Goal: Information Seeking & Learning: Learn about a topic

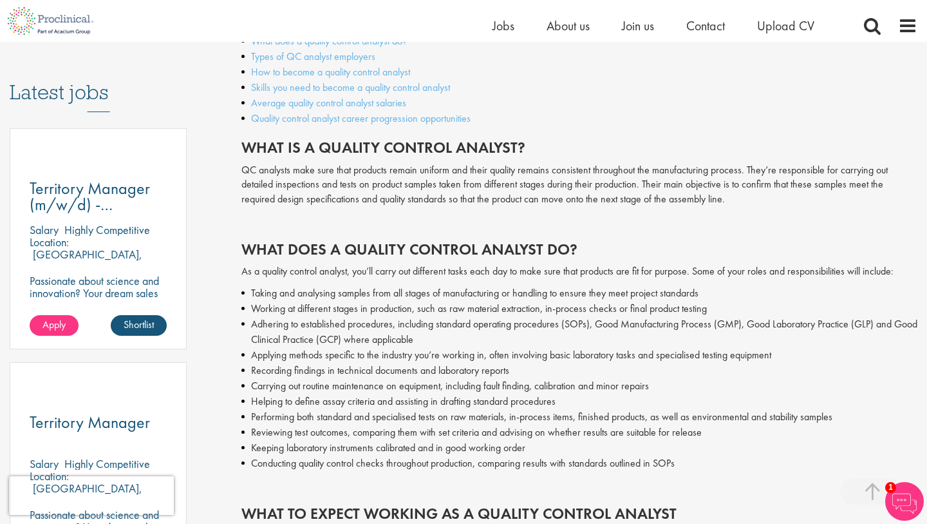
scroll to position [641, 0]
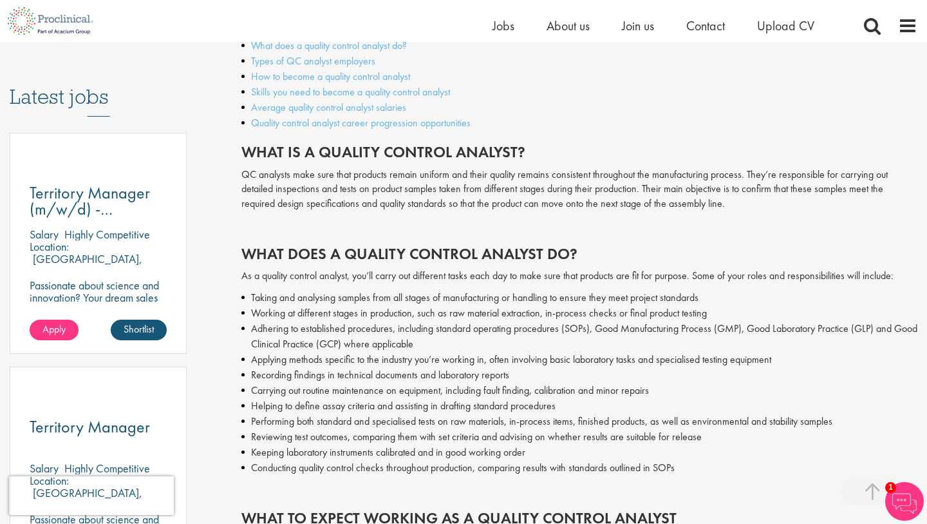
drag, startPoint x: 711, startPoint y: 200, endPoint x: 481, endPoint y: 184, distance: 230.5
click at [481, 184] on p "QC analysts make sure that products remain uniform and their quality remains co…" at bounding box center [579, 189] width 676 height 44
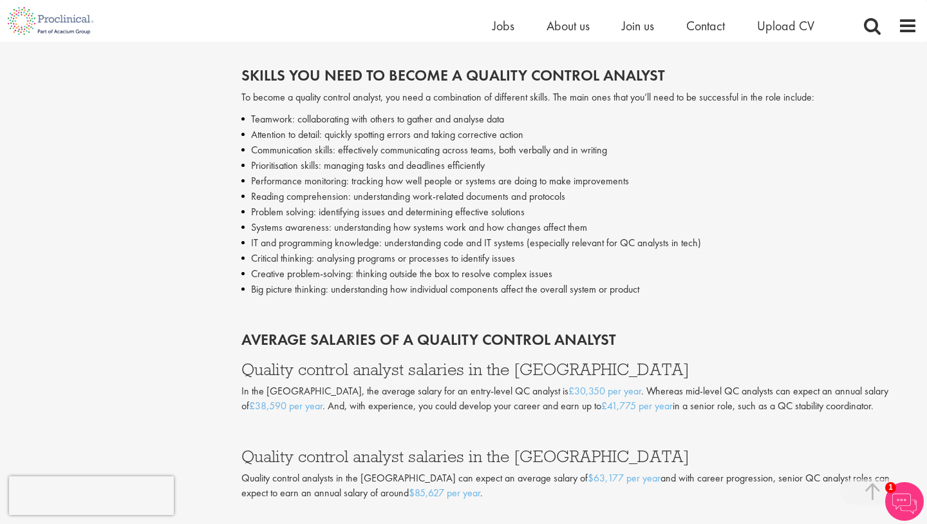
scroll to position [1844, 0]
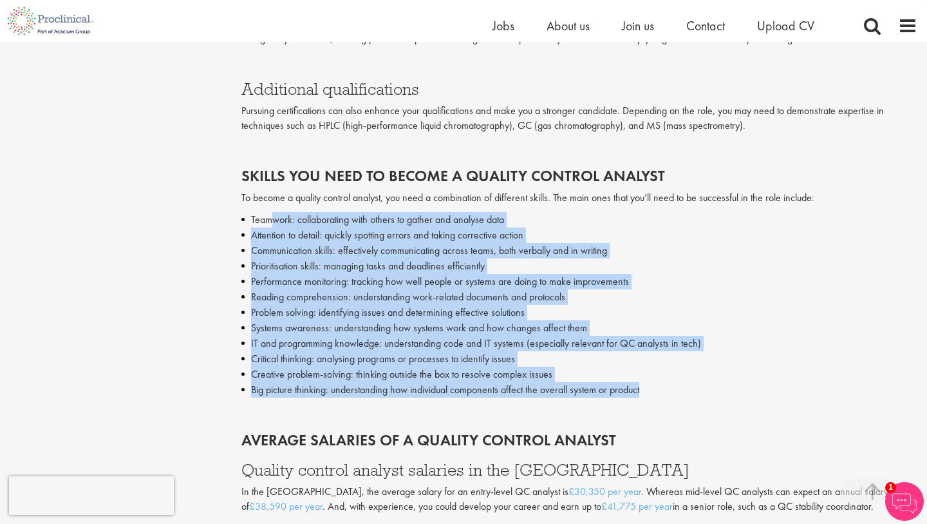
drag, startPoint x: 677, startPoint y: 401, endPoint x: 272, endPoint y: 220, distance: 443.9
click at [272, 220] on li "Teamwork: collaborating with others to gather and analyse data" at bounding box center [579, 219] width 676 height 15
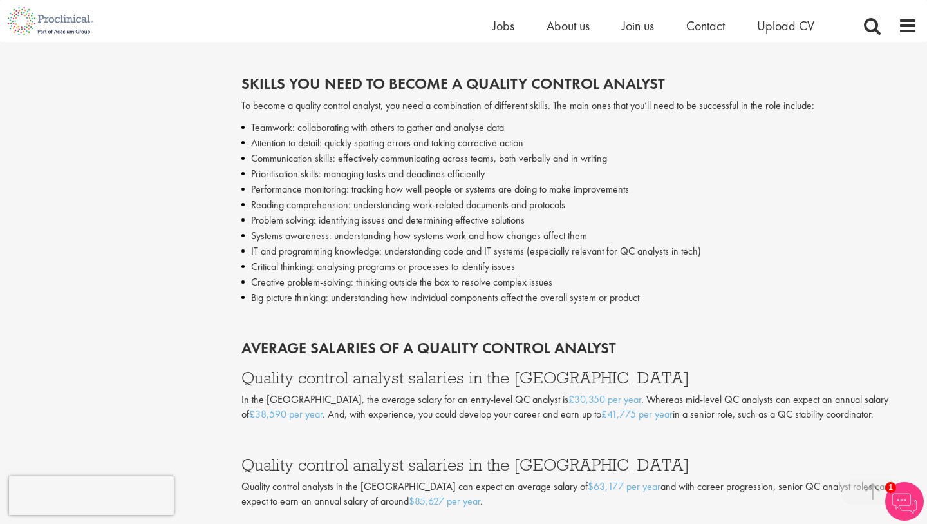
scroll to position [1961, 0]
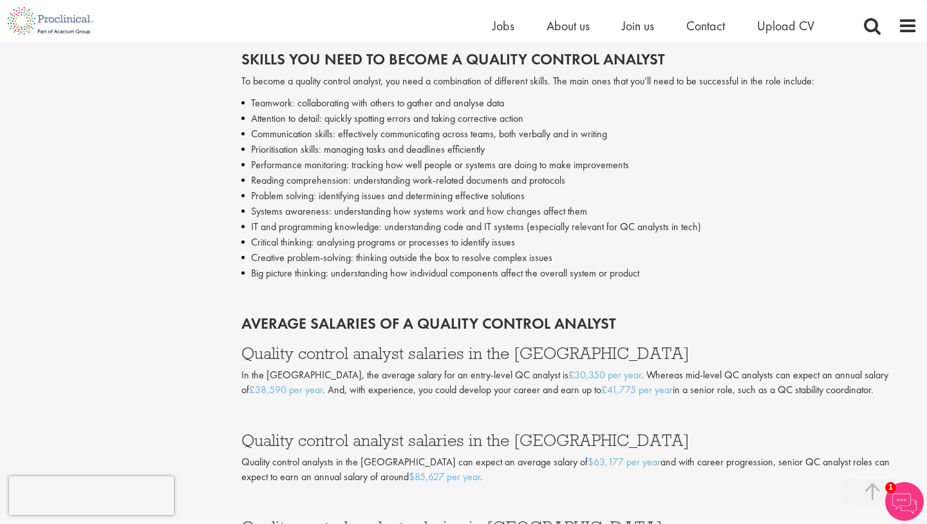
drag, startPoint x: 669, startPoint y: 276, endPoint x: 256, endPoint y: 155, distance: 430.3
click at [256, 156] on ul "Teamwork: collaborating with others to gather and analyse data Attention to det…" at bounding box center [579, 187] width 676 height 185
click at [256, 155] on li "Prioritisation skills: managing tasks and deadlines efficiently" at bounding box center [579, 149] width 676 height 15
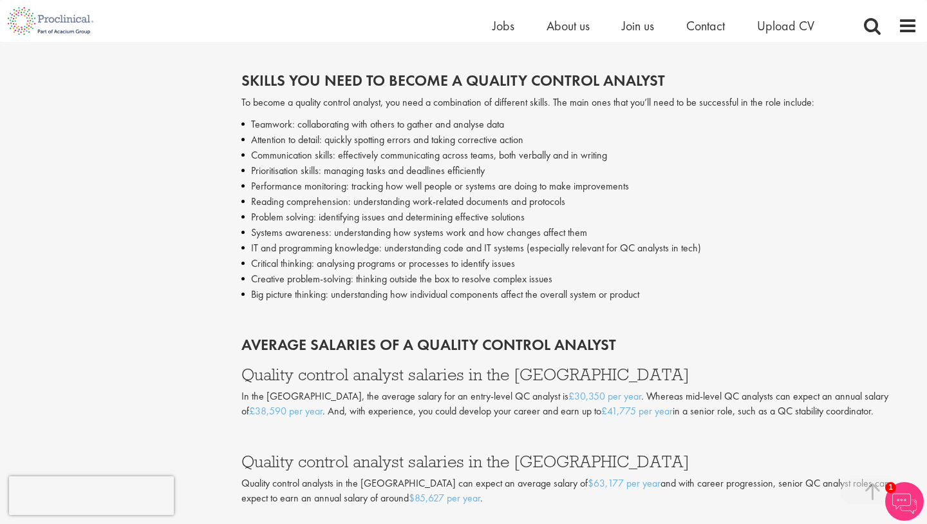
scroll to position [1935, 0]
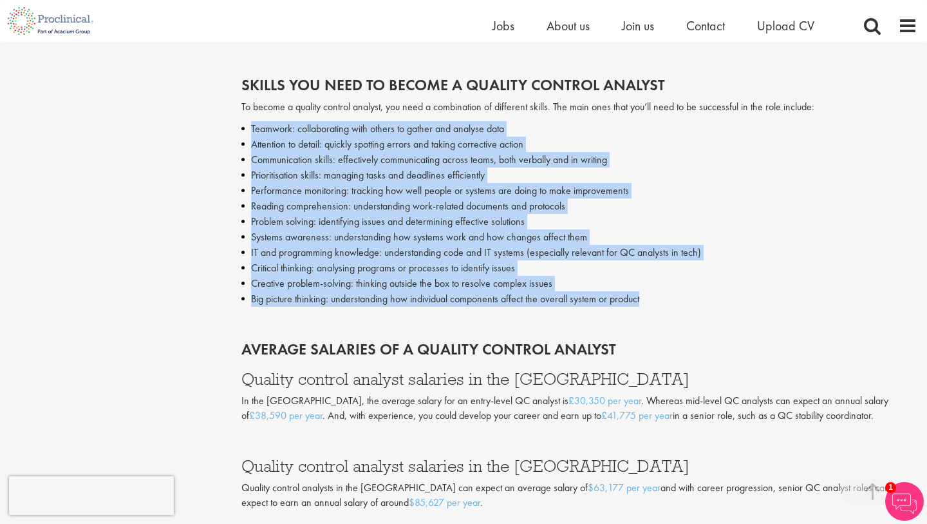
drag, startPoint x: 234, startPoint y: 123, endPoint x: 666, endPoint y: 307, distance: 470.3
